Goal: Information Seeking & Learning: Check status

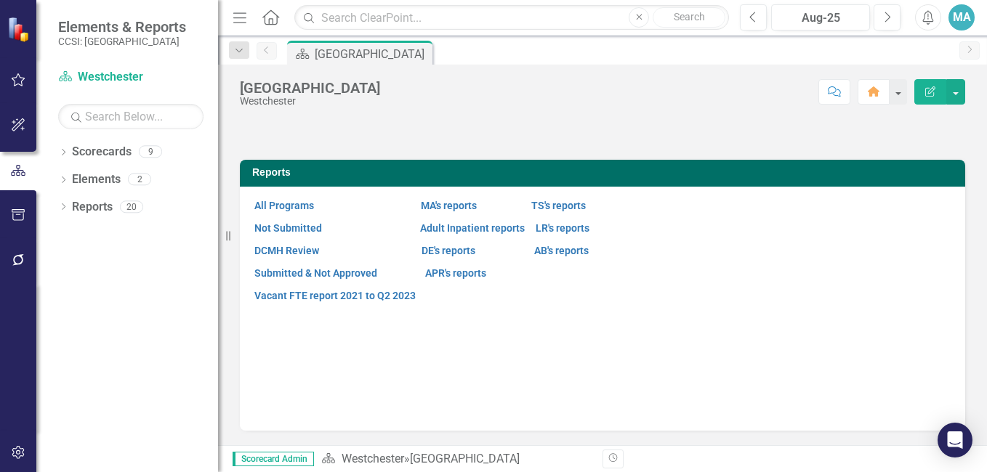
scroll to position [152, 0]
click at [464, 211] on link "MA's reports" at bounding box center [449, 206] width 56 height 12
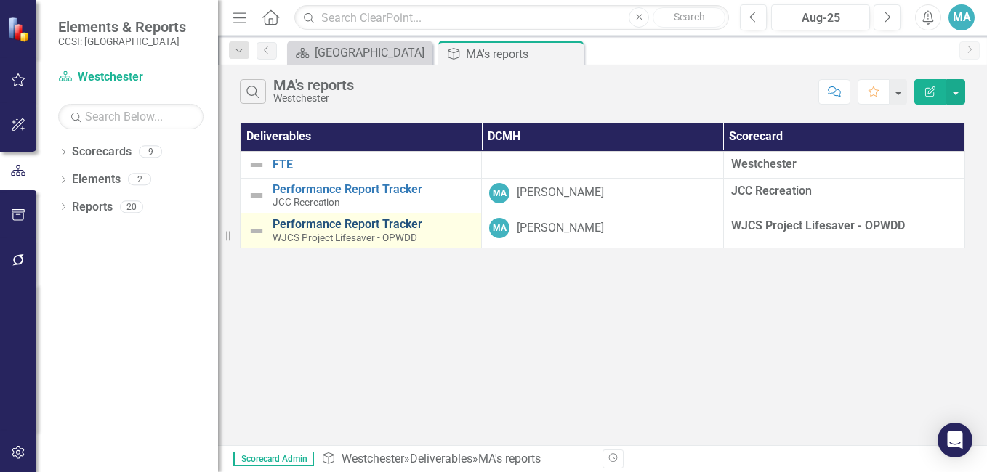
click at [368, 225] on link "Performance Report Tracker" at bounding box center [372, 224] width 201 height 13
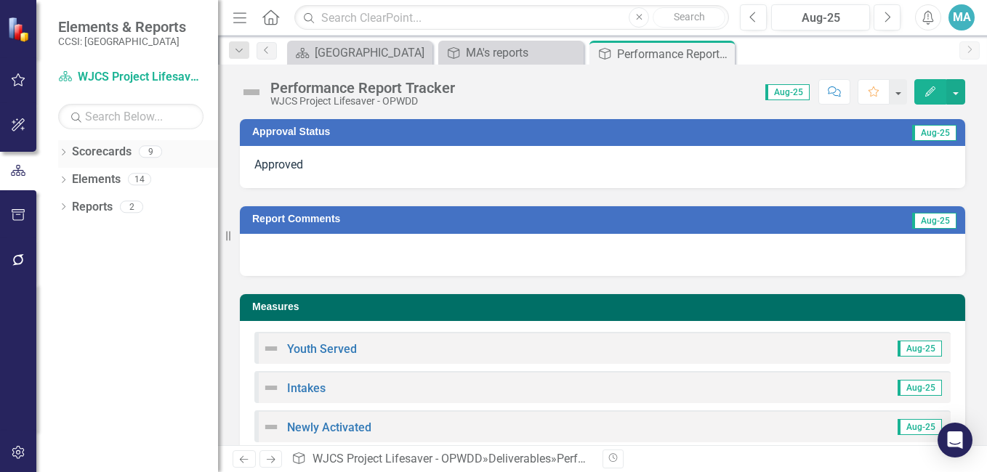
click at [108, 151] on link "Scorecards" at bounding box center [102, 152] width 60 height 17
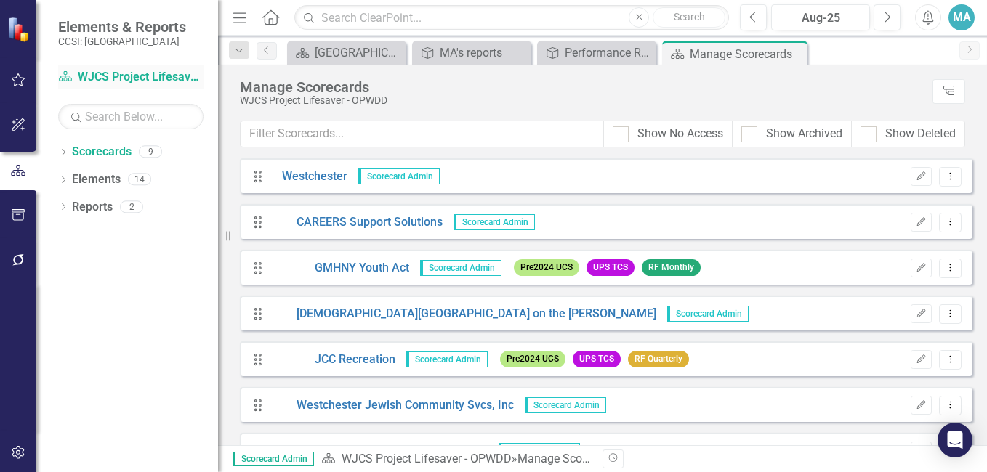
click at [140, 71] on link "Scorecard WJCS Project Lifesaver - OPWDD" at bounding box center [130, 77] width 145 height 17
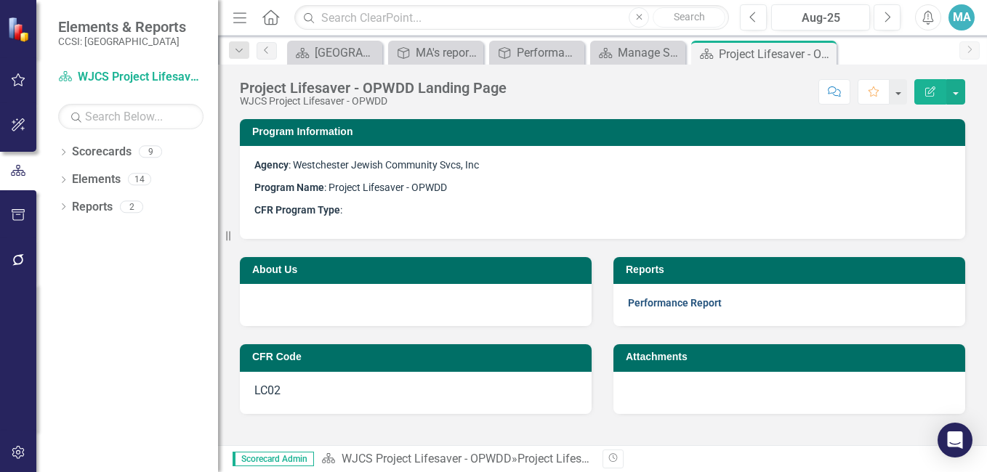
click at [658, 299] on link "Performance Report" at bounding box center [675, 303] width 94 height 12
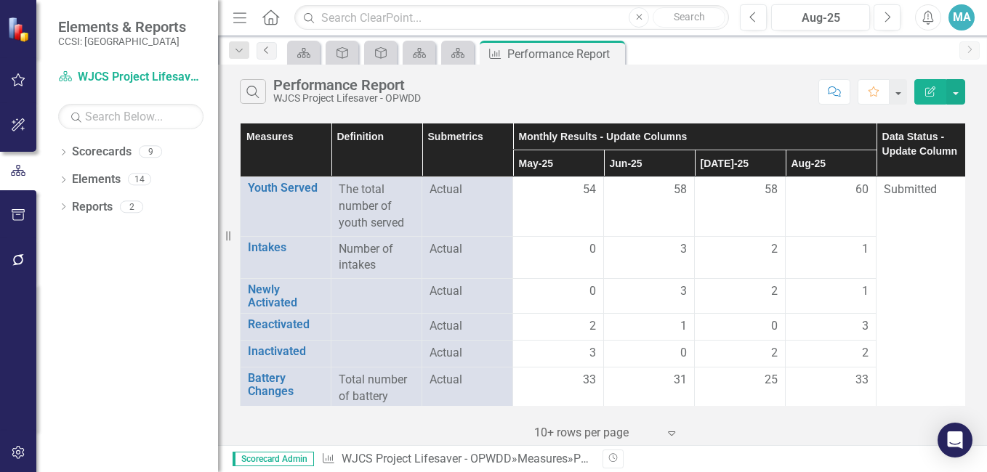
click at [262, 51] on icon "Previous" at bounding box center [267, 50] width 12 height 9
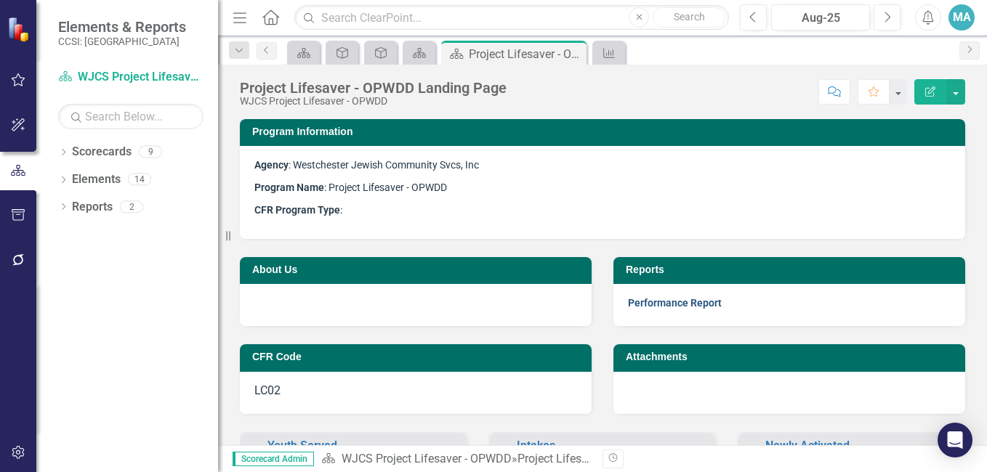
click at [658, 304] on link "Performance Report" at bounding box center [675, 303] width 94 height 12
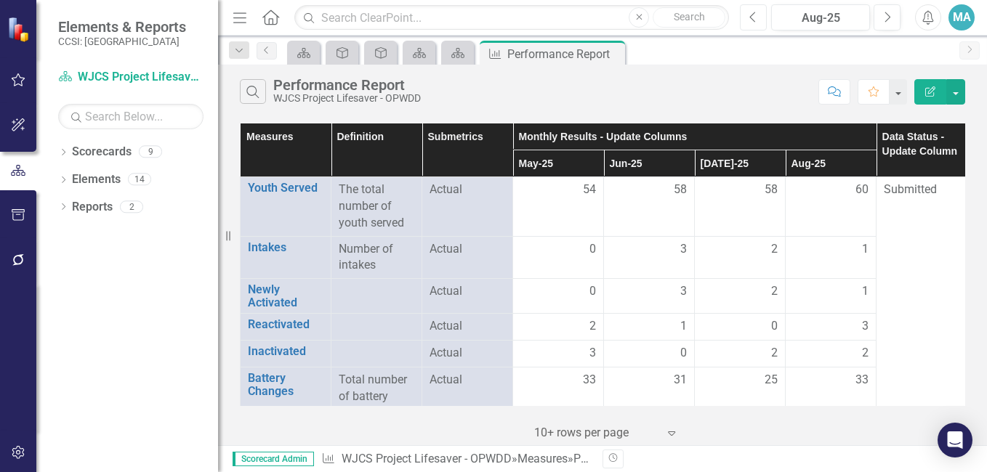
click at [754, 15] on icon "Previous" at bounding box center [753, 17] width 8 height 13
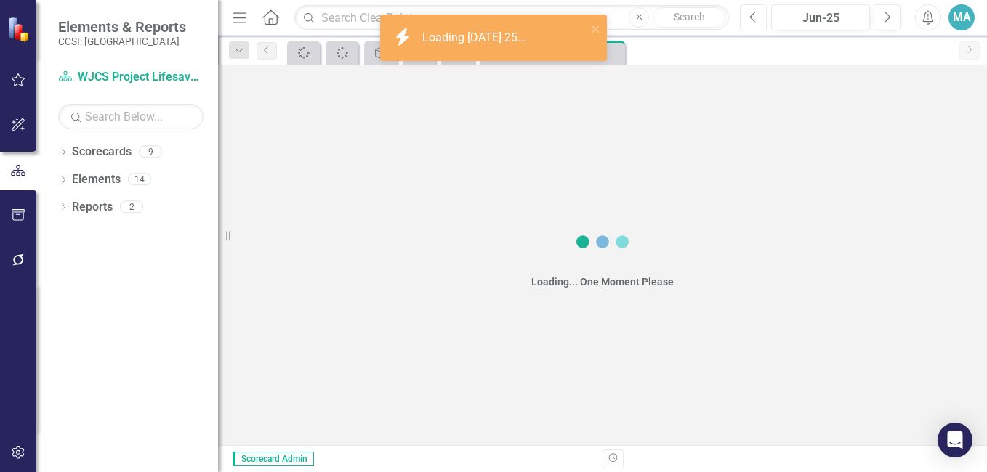
click at [754, 15] on icon "Previous" at bounding box center [753, 17] width 8 height 13
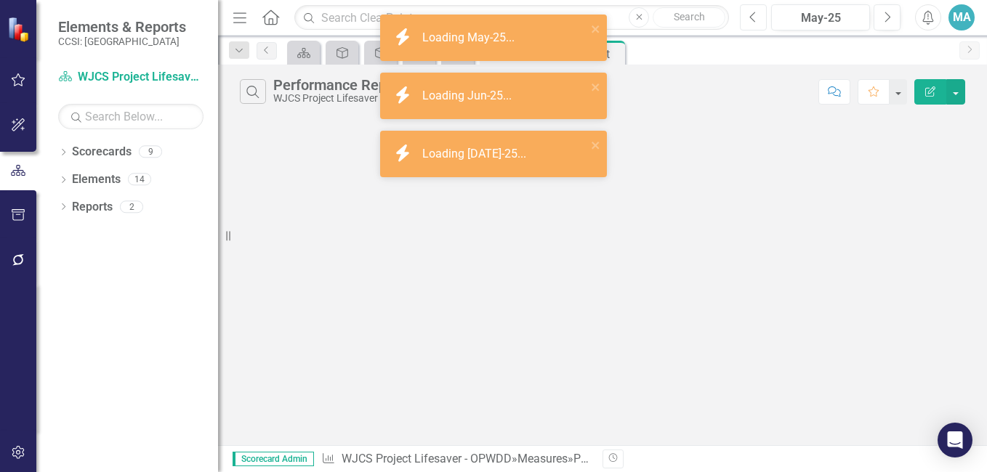
click at [754, 15] on icon "Previous" at bounding box center [753, 17] width 8 height 13
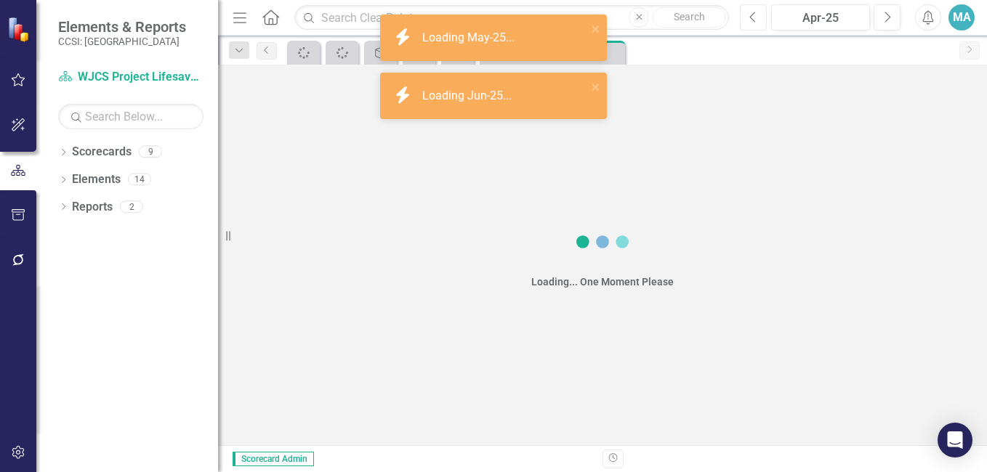
click at [754, 15] on icon "Previous" at bounding box center [753, 17] width 8 height 13
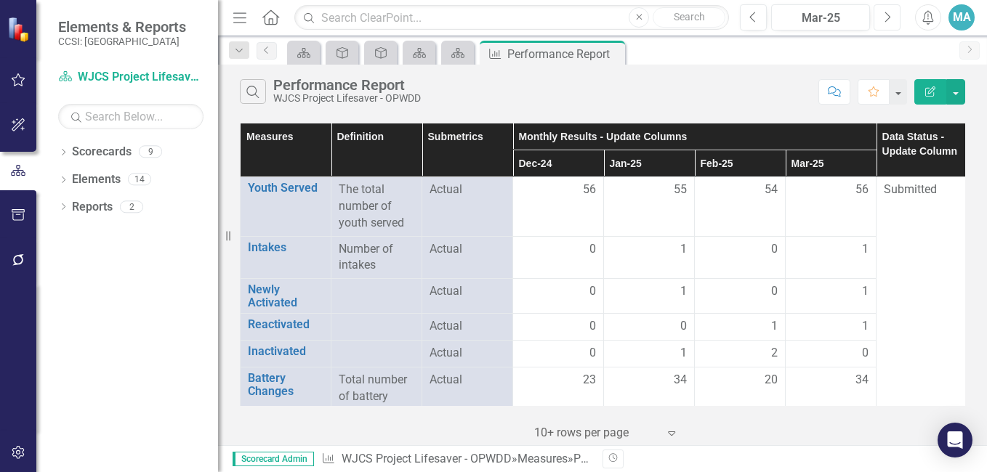
click at [887, 23] on icon "Next" at bounding box center [887, 17] width 8 height 13
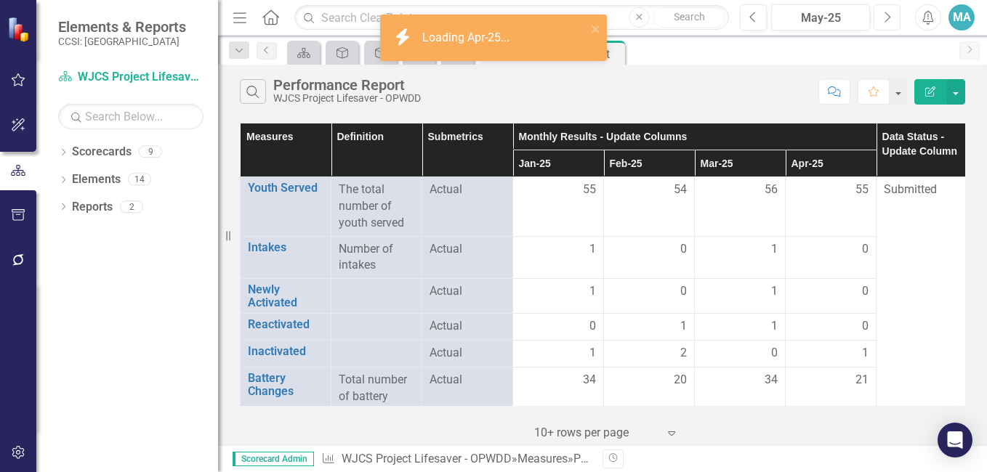
click at [887, 23] on icon "Next" at bounding box center [887, 17] width 8 height 13
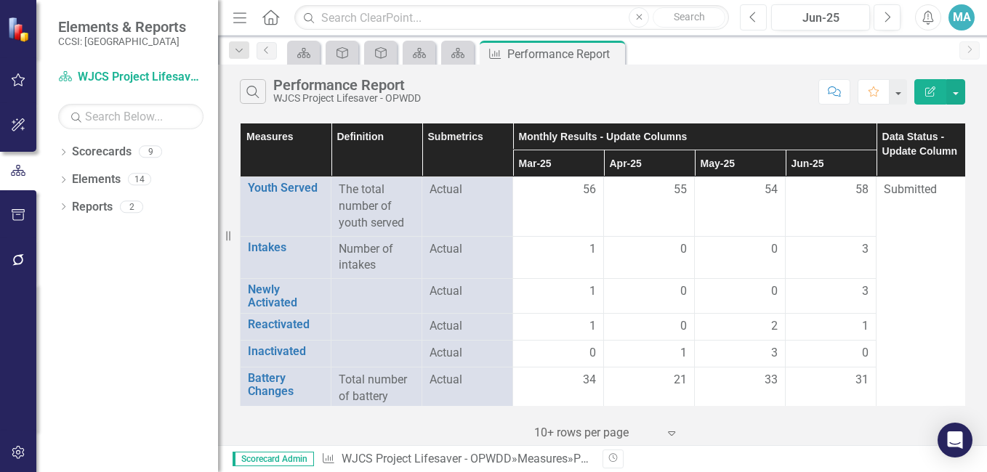
click at [749, 23] on button "Previous" at bounding box center [753, 17] width 27 height 26
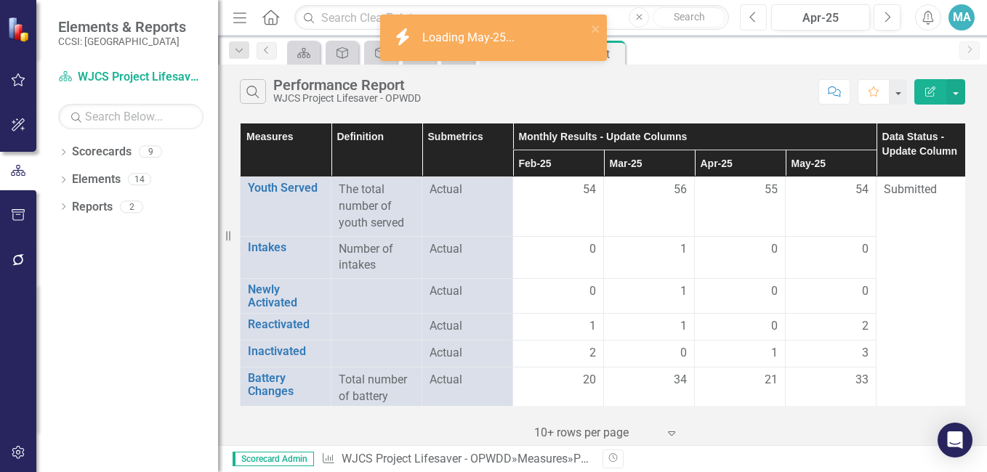
click at [749, 23] on button "Previous" at bounding box center [753, 17] width 27 height 26
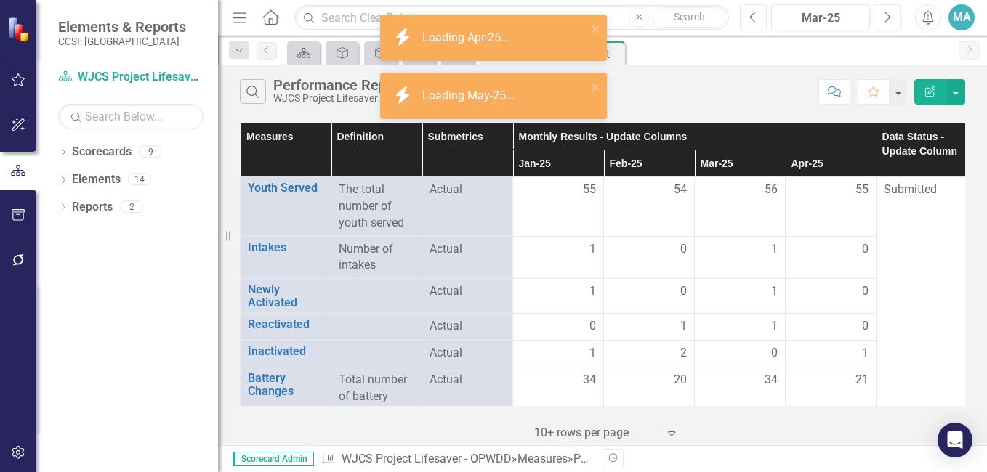
click at [749, 23] on button "Previous" at bounding box center [753, 17] width 27 height 26
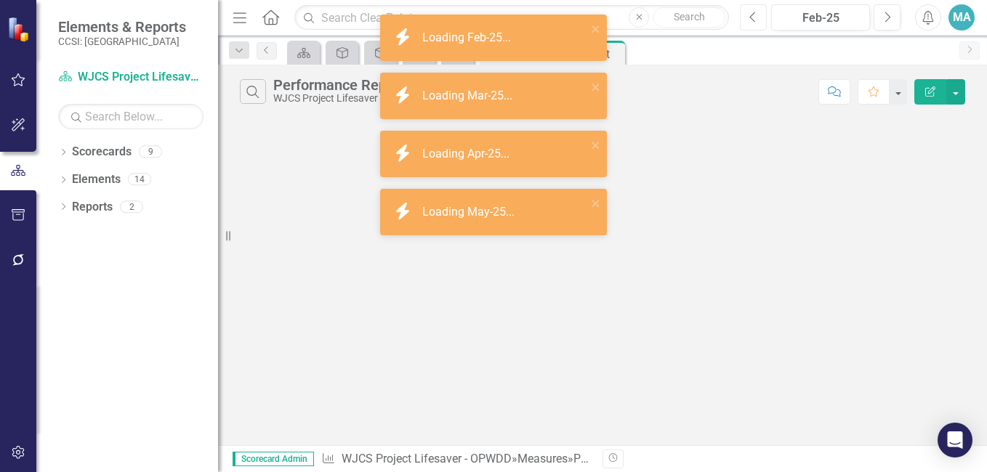
click at [749, 23] on button "Previous" at bounding box center [753, 17] width 27 height 26
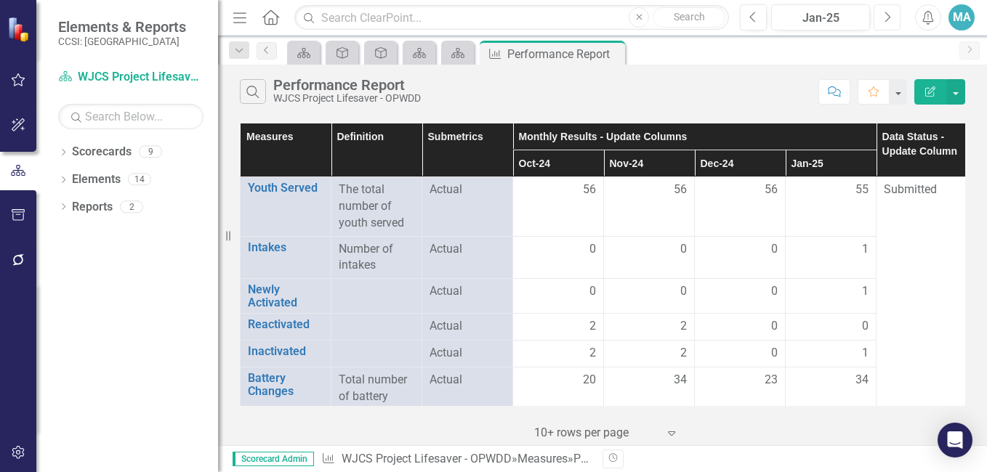
click at [889, 26] on button "Next" at bounding box center [886, 17] width 27 height 26
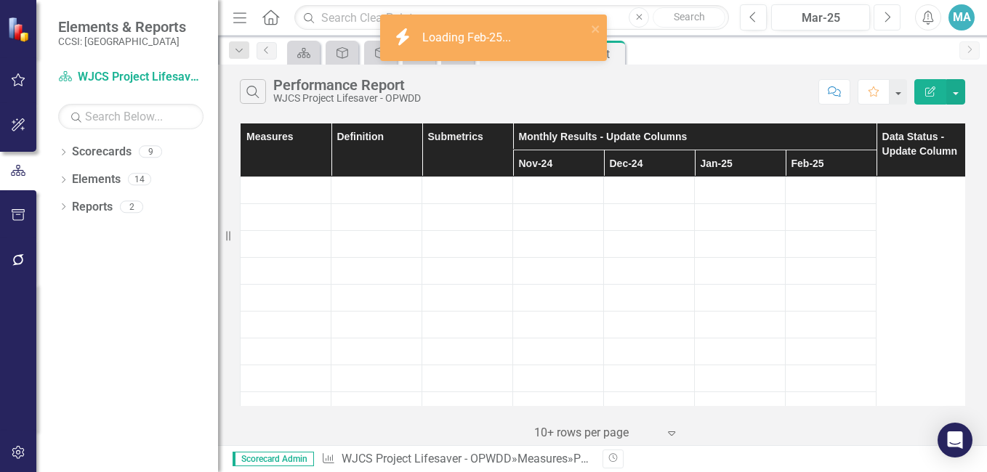
click at [889, 26] on button "Next" at bounding box center [886, 17] width 27 height 26
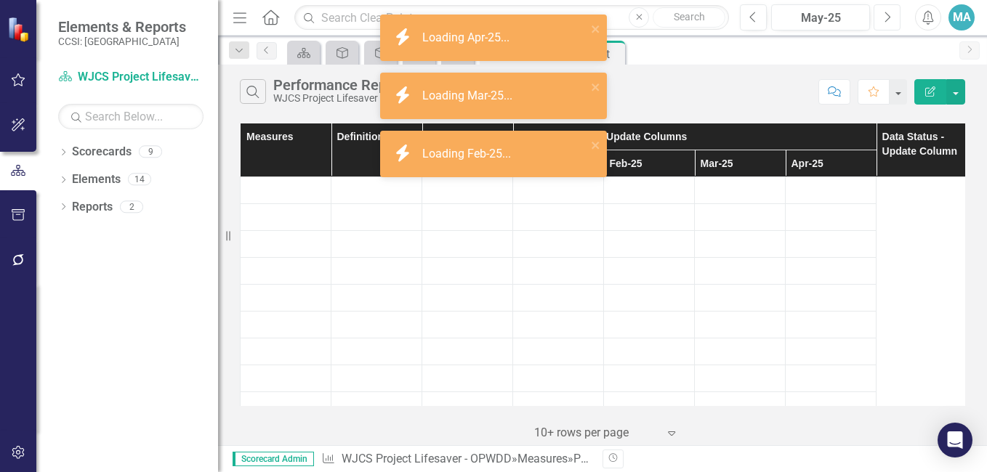
click at [889, 26] on button "Next" at bounding box center [886, 17] width 27 height 26
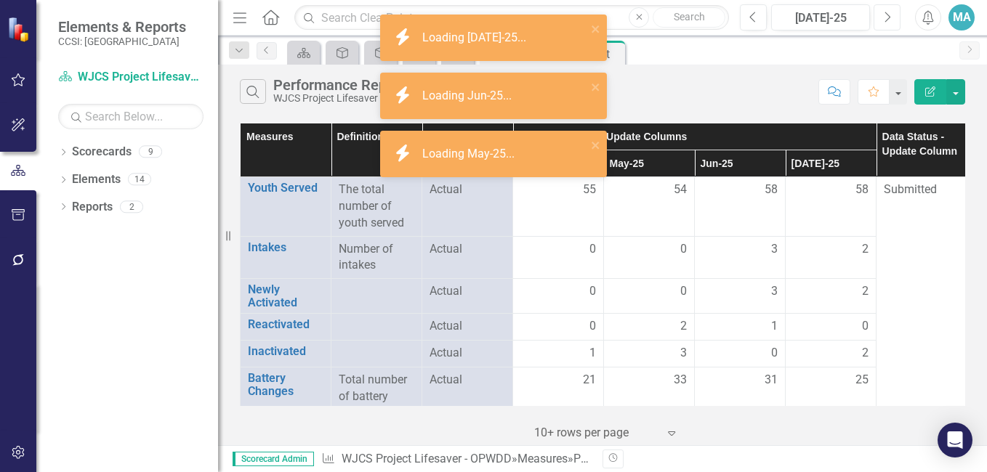
click at [889, 26] on button "Next" at bounding box center [886, 17] width 27 height 26
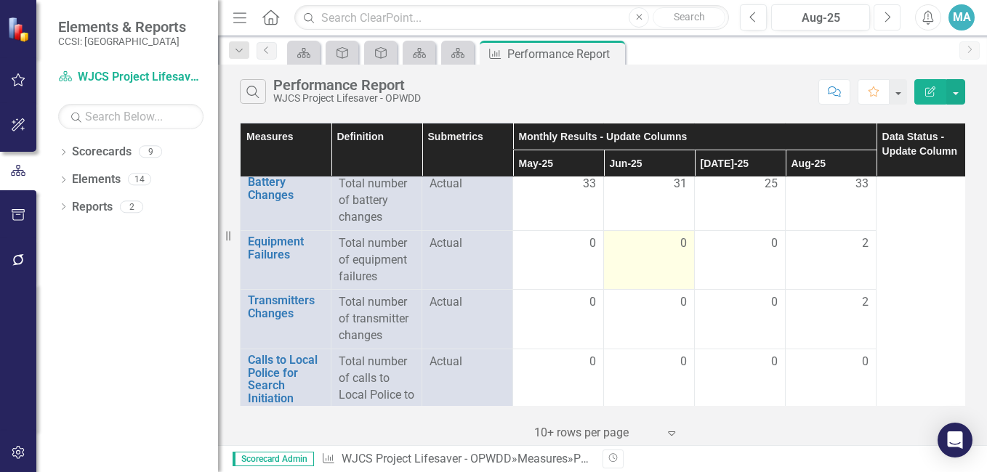
scroll to position [197, 0]
click at [756, 17] on icon "Previous" at bounding box center [753, 17] width 8 height 13
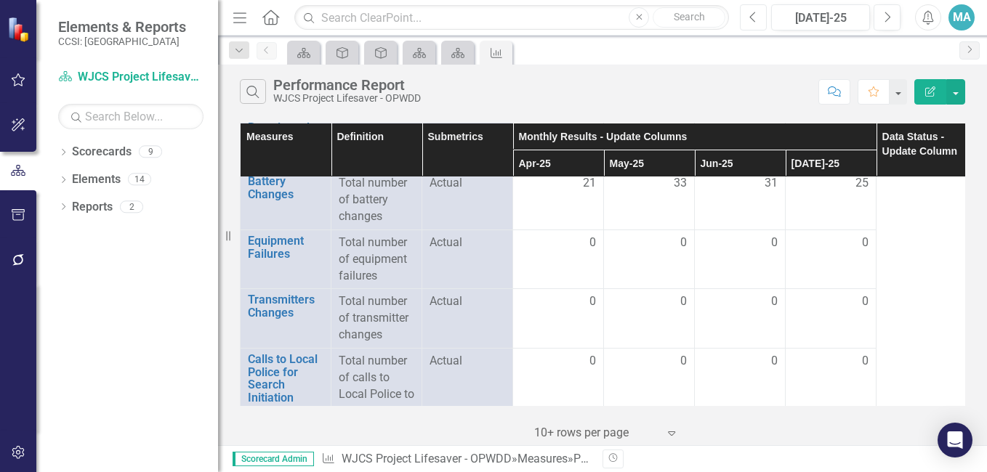
click at [756, 17] on icon "Previous" at bounding box center [753, 17] width 8 height 13
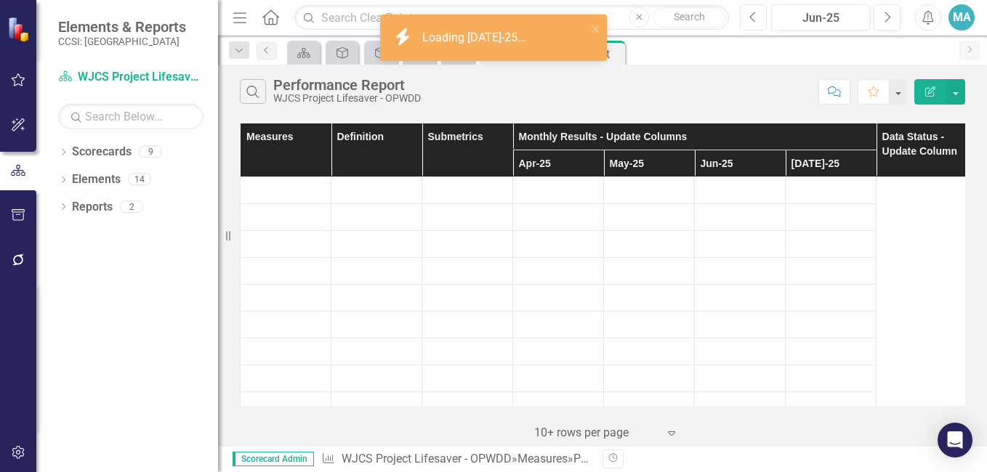
click at [756, 17] on icon "Previous" at bounding box center [753, 17] width 8 height 13
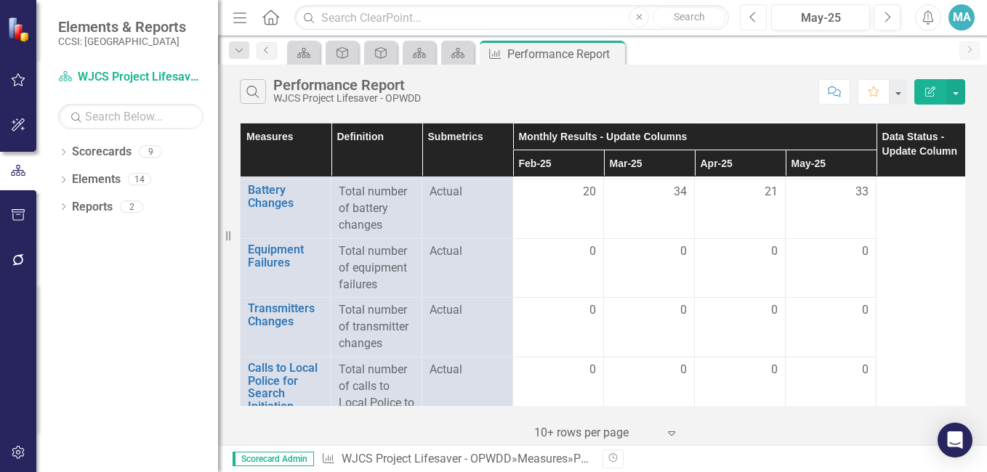
scroll to position [188, 0]
click at [753, 17] on icon "Previous" at bounding box center [753, 17] width 8 height 13
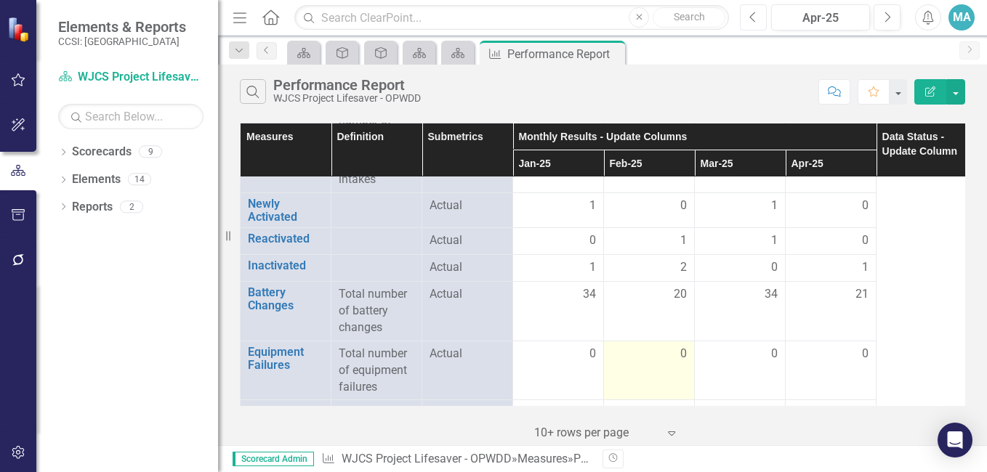
scroll to position [70, 0]
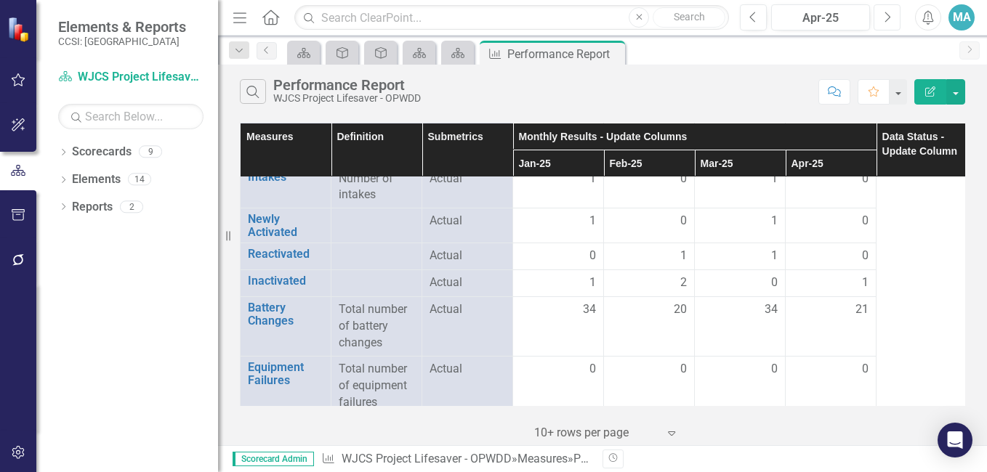
click at [889, 16] on icon "button" at bounding box center [888, 17] width 6 height 10
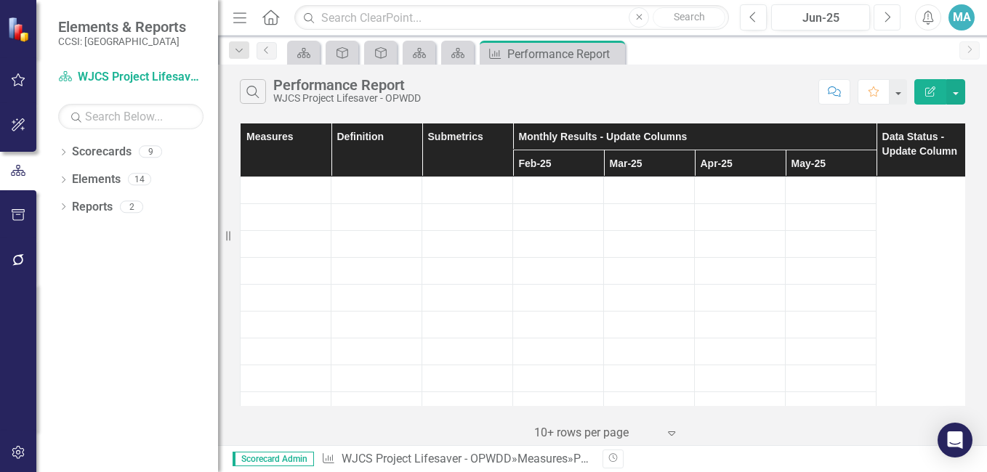
click at [889, 16] on icon "button" at bounding box center [888, 17] width 6 height 10
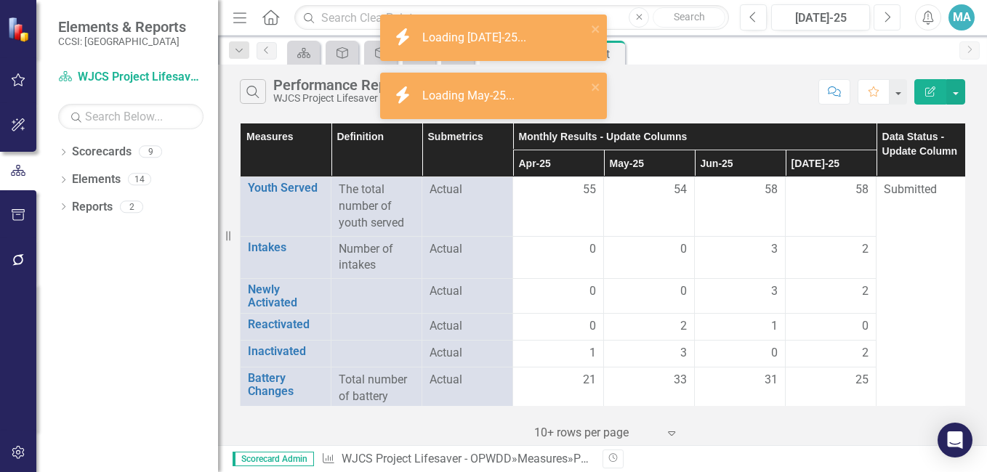
click at [889, 16] on icon "button" at bounding box center [888, 17] width 6 height 10
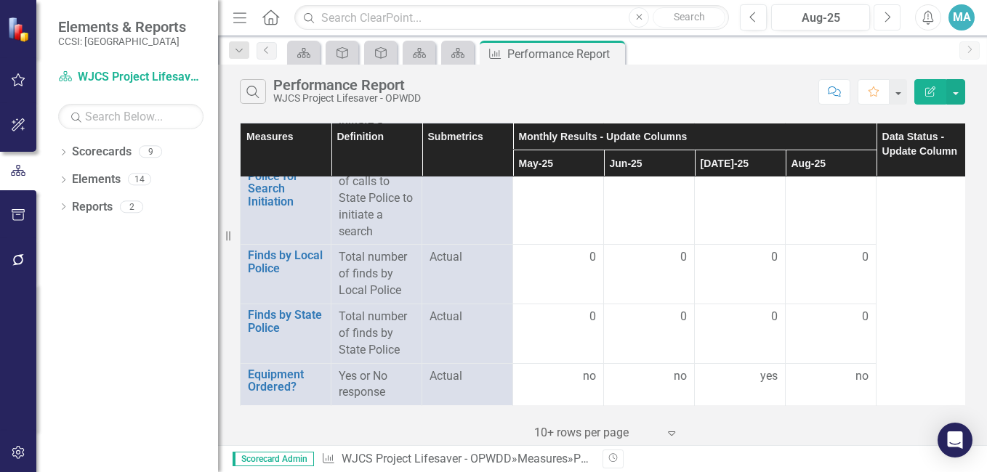
scroll to position [496, 0]
click at [882, 16] on button "Next" at bounding box center [886, 17] width 27 height 26
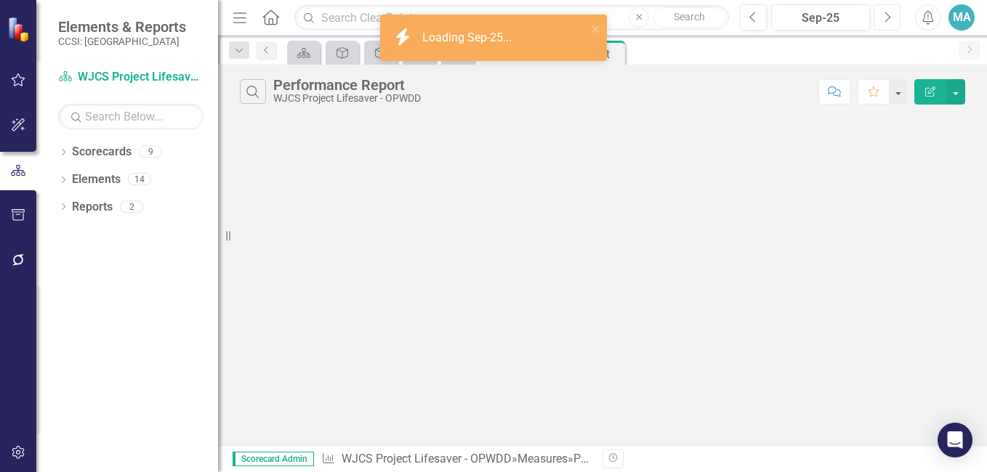
click at [882, 16] on button "Next" at bounding box center [886, 17] width 27 height 26
